Goal: Find specific page/section: Find specific page/section

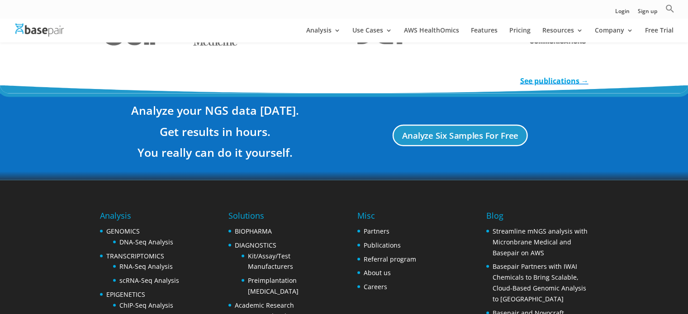
scroll to position [1779, 0]
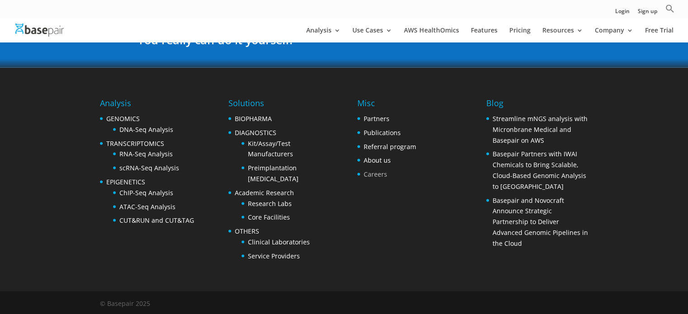
click at [376, 174] on link "Careers" at bounding box center [375, 174] width 24 height 9
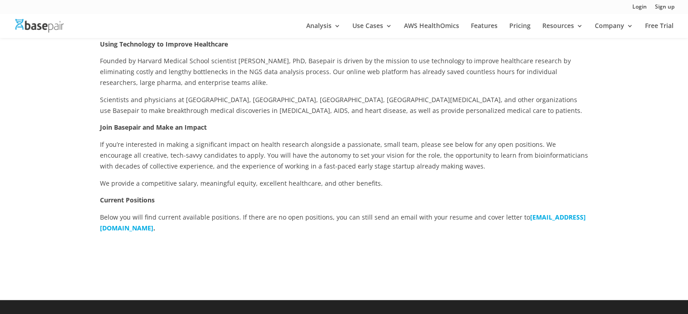
scroll to position [143, 0]
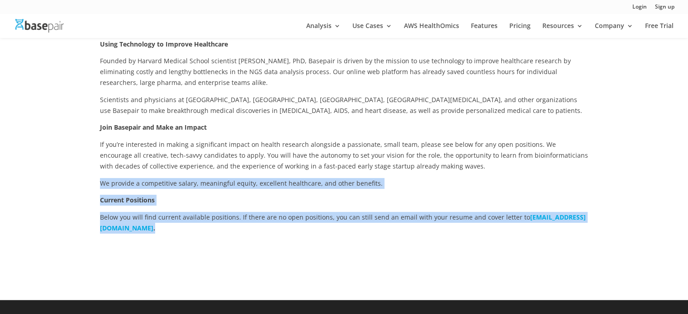
drag, startPoint x: 197, startPoint y: 227, endPoint x: 94, endPoint y: 195, distance: 108.1
click at [94, 195] on div "Using Technology to Improve Healthcare Founded by Harvard Medical School scient…" at bounding box center [344, 151] width 688 height 298
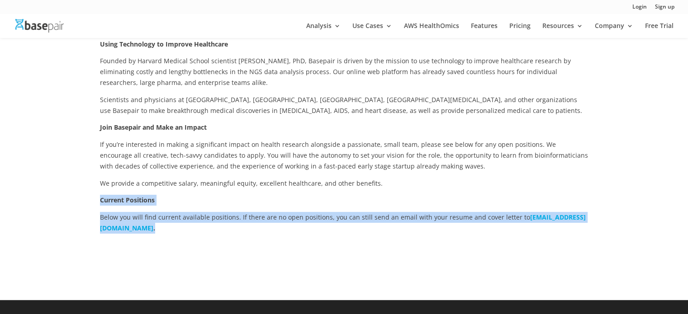
drag, startPoint x: 97, startPoint y: 200, endPoint x: 193, endPoint y: 234, distance: 101.5
click at [193, 234] on div "Using Technology to Improve Healthcare Founded by Harvard Medical School scient…" at bounding box center [344, 151] width 688 height 298
copy div "Current Positions Below you will find current available positions. If there are…"
